Goal: Information Seeking & Learning: Understand process/instructions

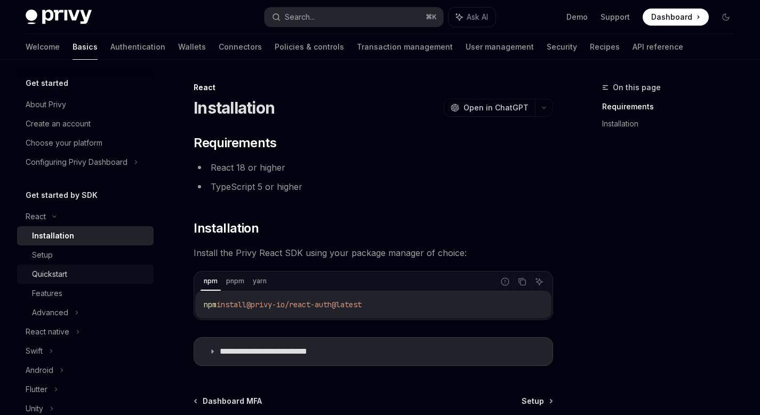
click at [73, 268] on div "Quickstart" at bounding box center [89, 274] width 115 height 13
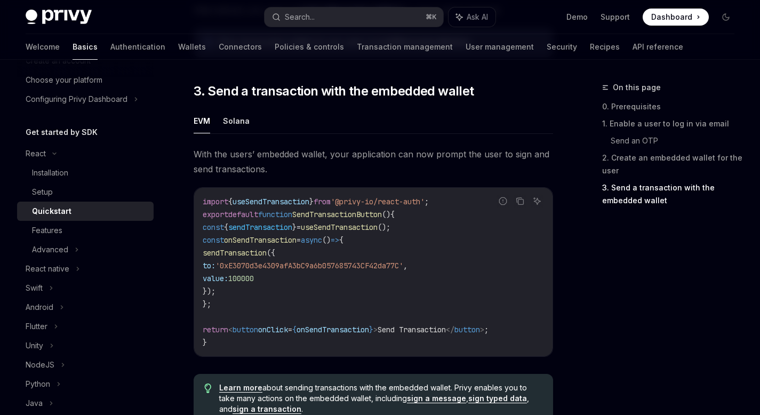
scroll to position [924, 0]
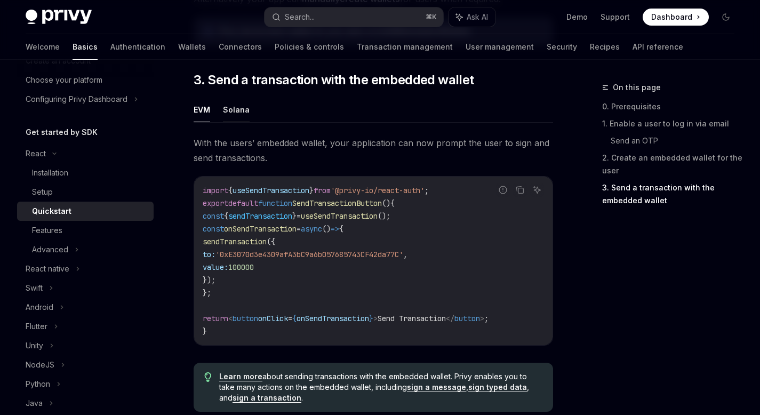
click at [235, 111] on button "Solana" at bounding box center [236, 109] width 27 height 25
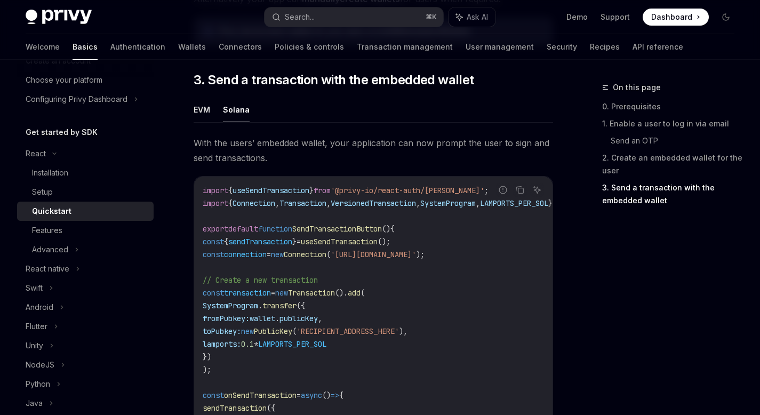
click at [214, 117] on ul "EVM Solana" at bounding box center [374, 110] width 360 height 26
click at [205, 115] on button "EVM" at bounding box center [202, 109] width 17 height 25
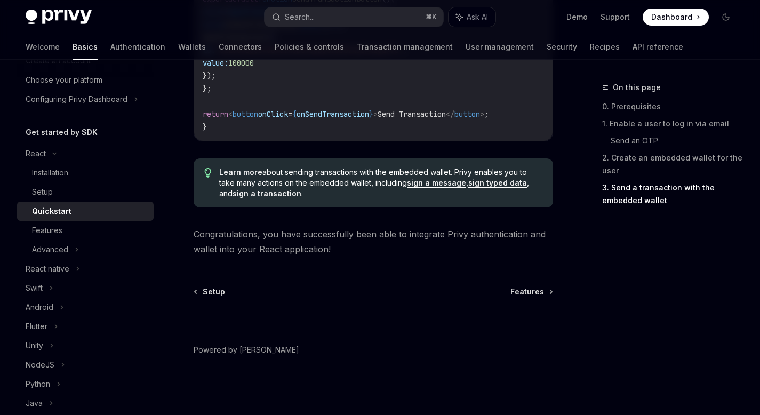
scroll to position [1133, 0]
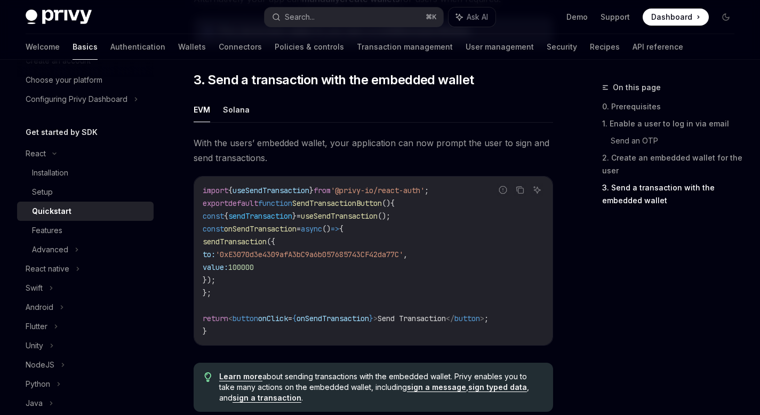
type textarea "*"
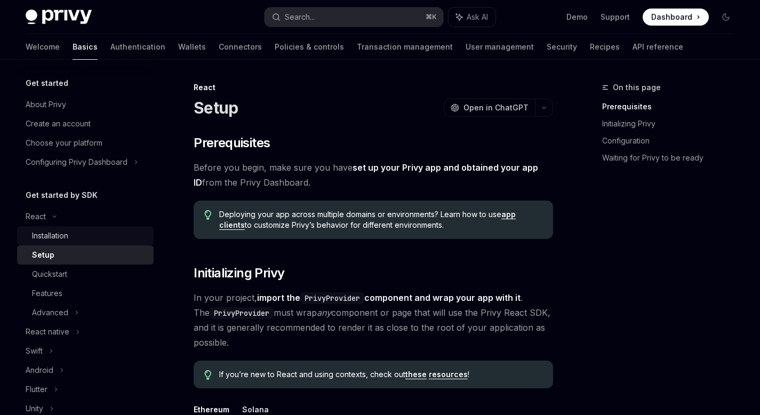
click at [53, 239] on div "Installation" at bounding box center [50, 235] width 36 height 13
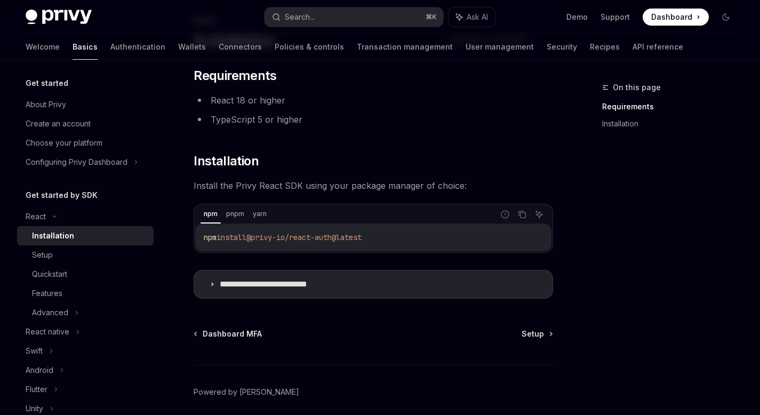
scroll to position [109, 0]
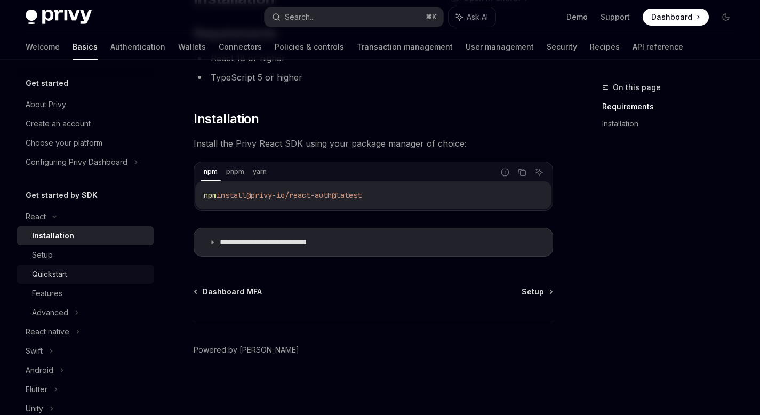
click at [66, 276] on div "Quickstart" at bounding box center [49, 274] width 35 height 13
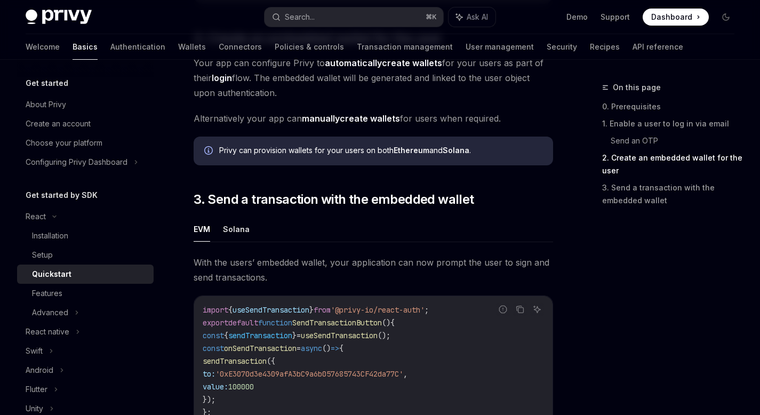
scroll to position [807, 0]
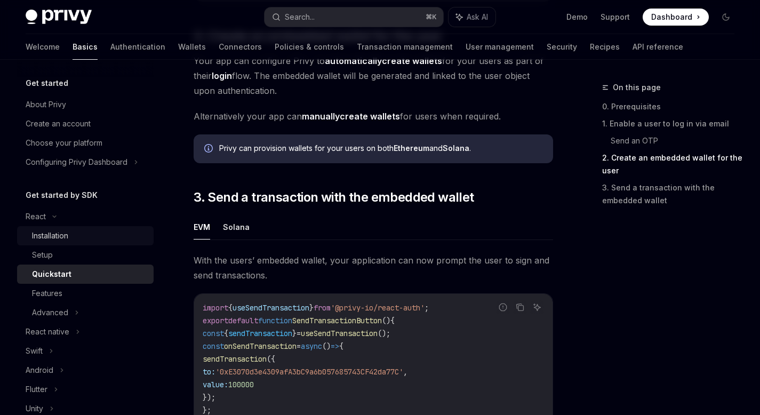
click at [61, 236] on div "Installation" at bounding box center [50, 235] width 36 height 13
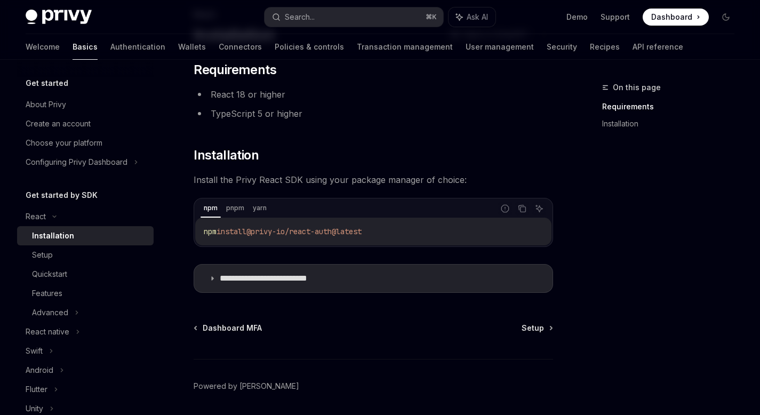
scroll to position [76, 0]
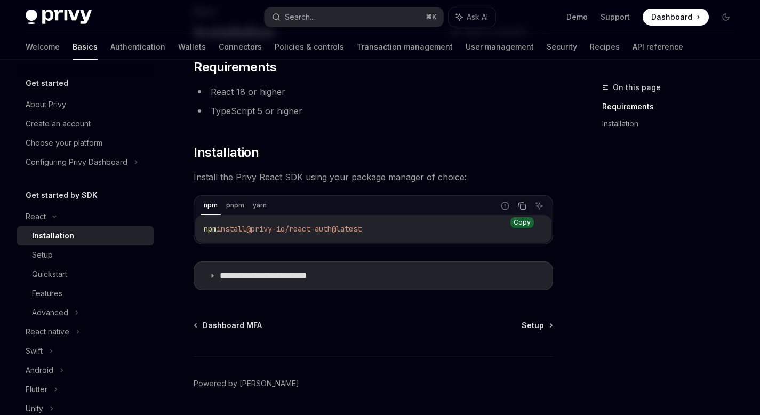
click at [524, 204] on icon "Copy the contents from the code block" at bounding box center [522, 206] width 9 height 9
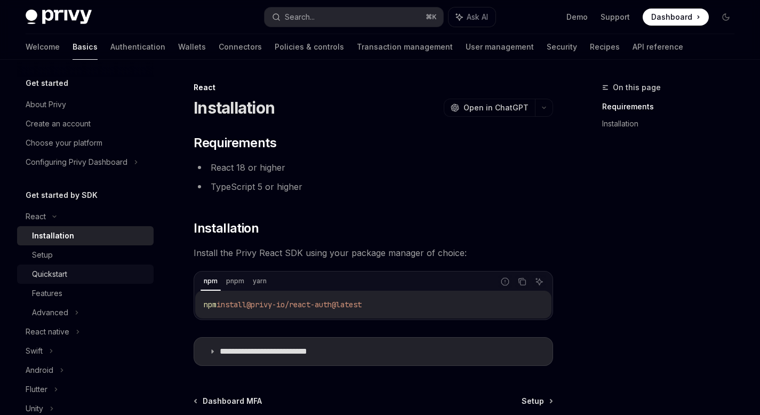
click at [55, 275] on div "Quickstart" at bounding box center [49, 274] width 35 height 13
type textarea "*"
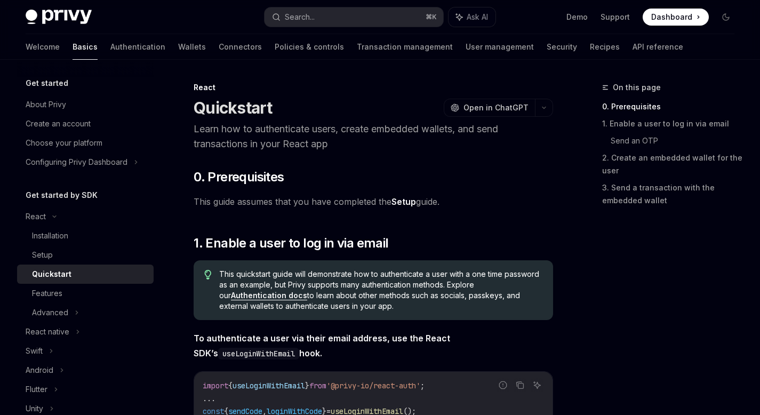
click at [688, 13] on span "Dashboard" at bounding box center [672, 17] width 41 height 11
